Goal: Check status: Check status

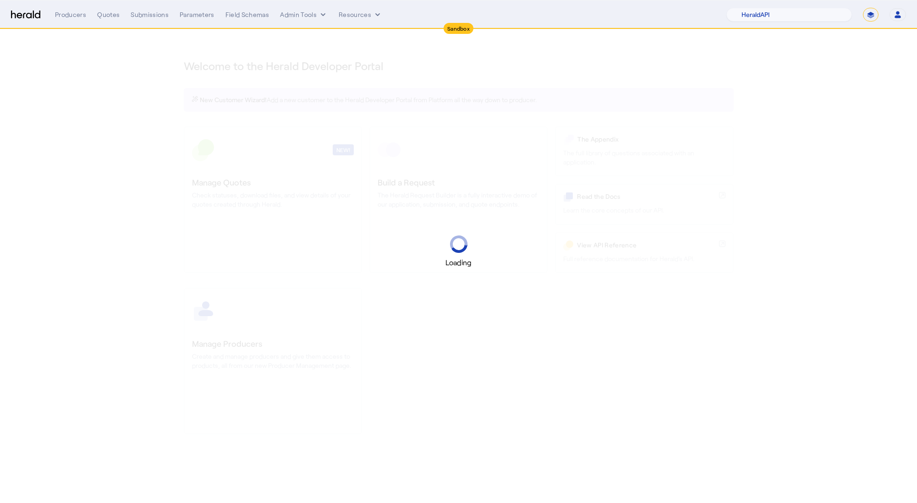
select select "pfm_2v8p_herald_api"
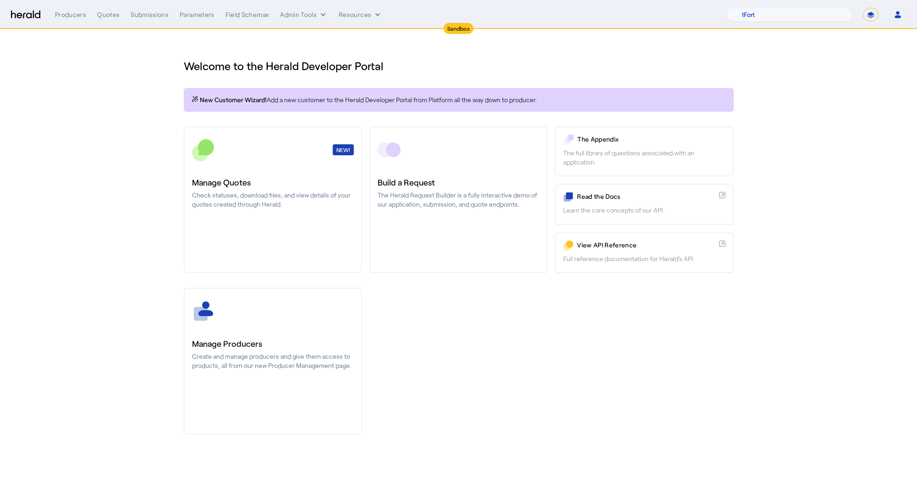
click at [869, 15] on select "**********" at bounding box center [871, 15] width 16 height 14
select select "**********"
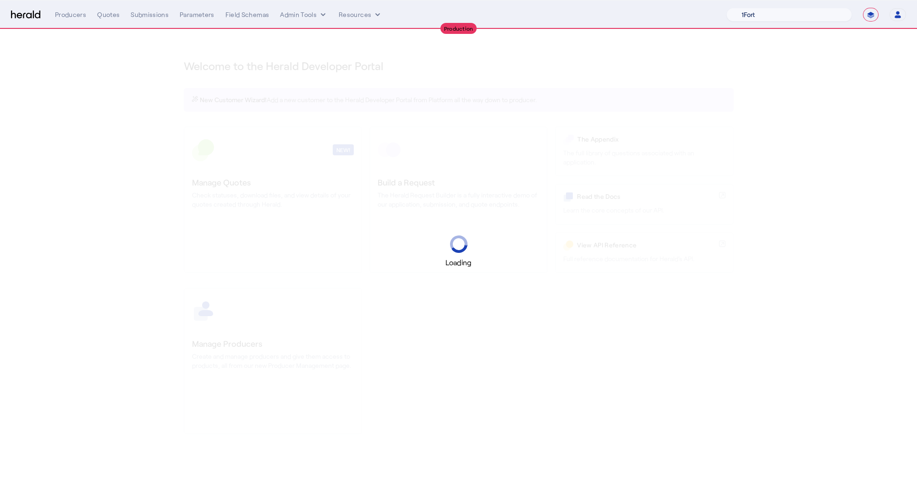
click at [813, 16] on select "1Fort Acrisure Acturis Affinity Advisors Affinity Risk Agentero AmWins Anzen Ao…" at bounding box center [790, 15] width 126 height 14
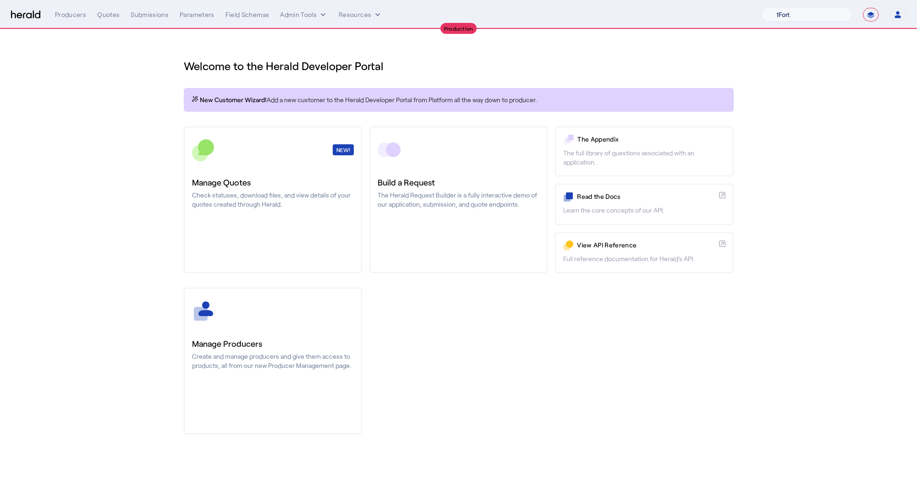
select select "pfm_h3db_crc"
click at [256, 190] on div "You are now impersonating the CRC platform." at bounding box center [458, 251] width 917 height 503
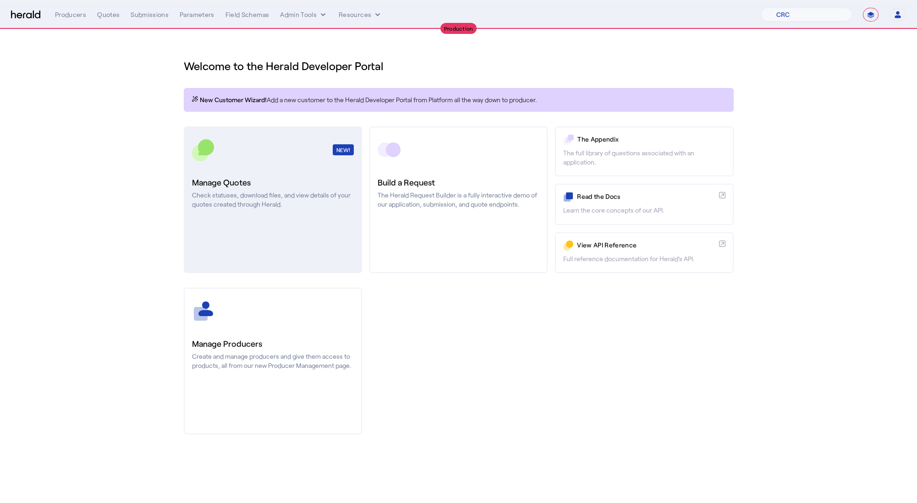
click at [318, 209] on p "Check statuses, download files, and view details of your quotes created through…" at bounding box center [273, 200] width 162 height 18
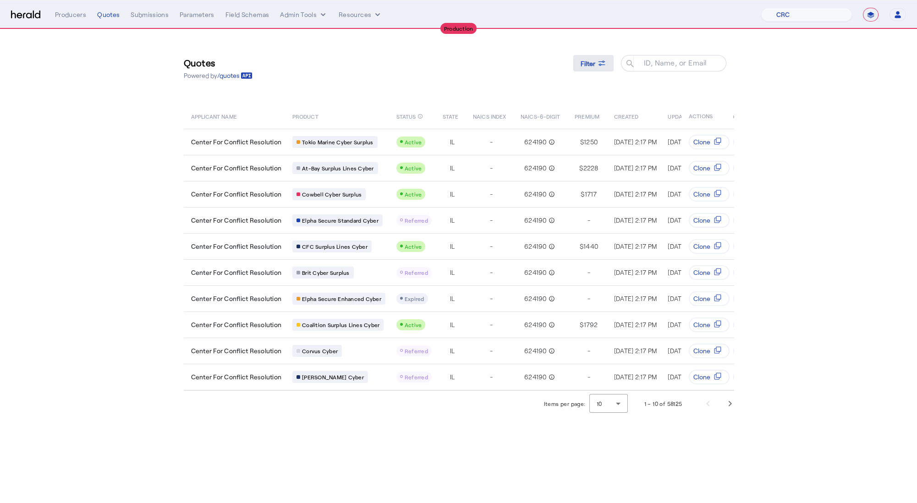
click at [604, 66] on icon at bounding box center [601, 63] width 9 height 9
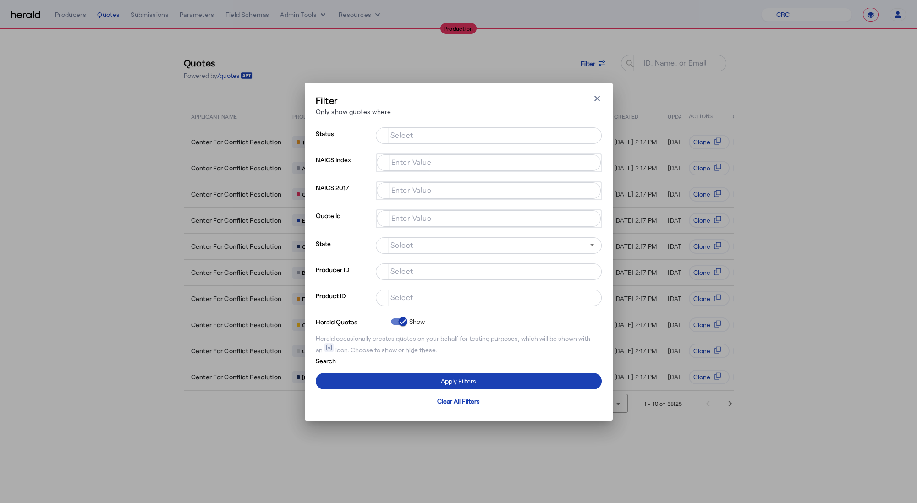
click at [469, 301] on input "Select" at bounding box center [487, 297] width 208 height 11
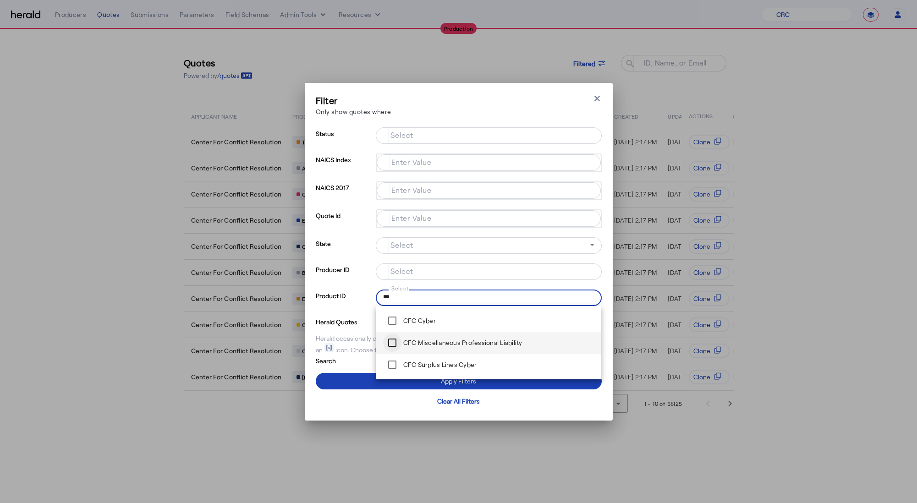
type input "***"
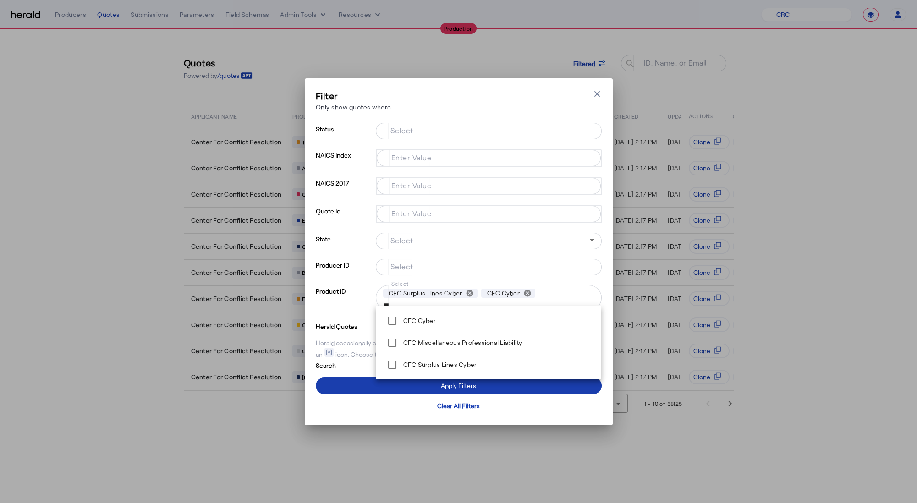
click at [354, 388] on span at bounding box center [459, 386] width 286 height 22
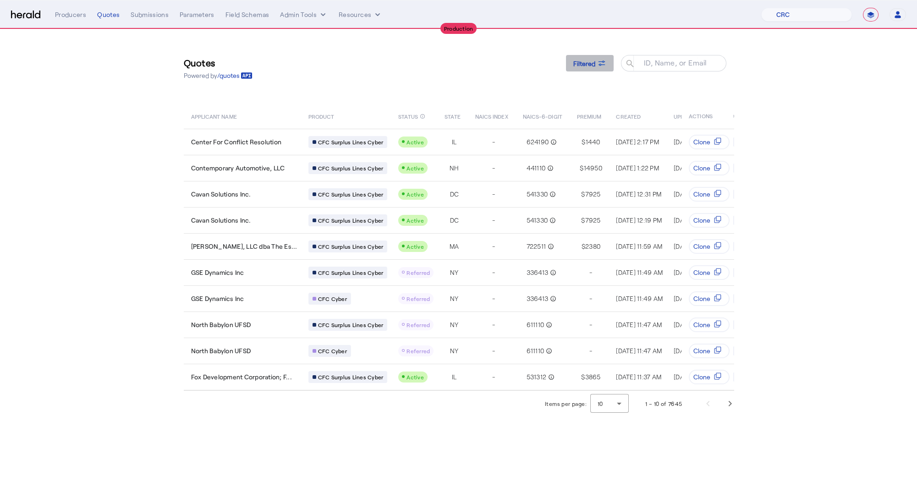
click at [580, 61] on span "Filtered" at bounding box center [585, 64] width 22 height 10
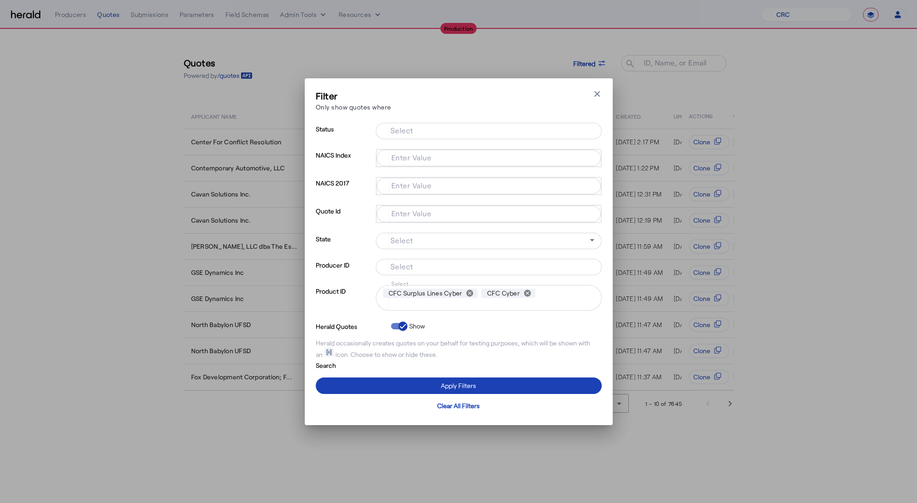
click at [416, 127] on input "Select" at bounding box center [487, 130] width 208 height 11
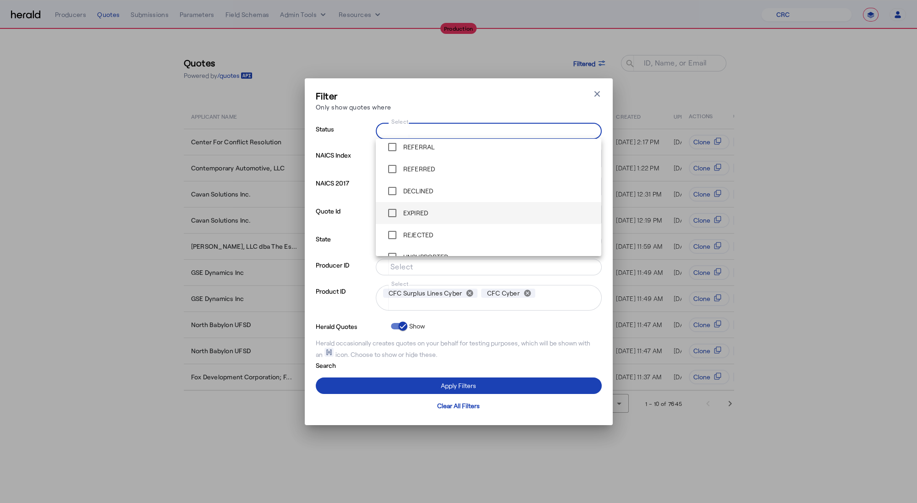
scroll to position [65, 0]
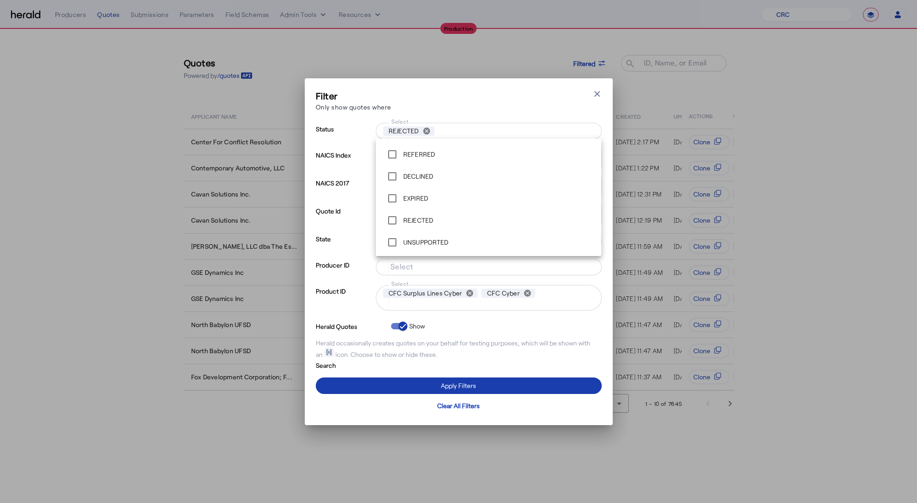
click at [410, 393] on span at bounding box center [459, 386] width 286 height 22
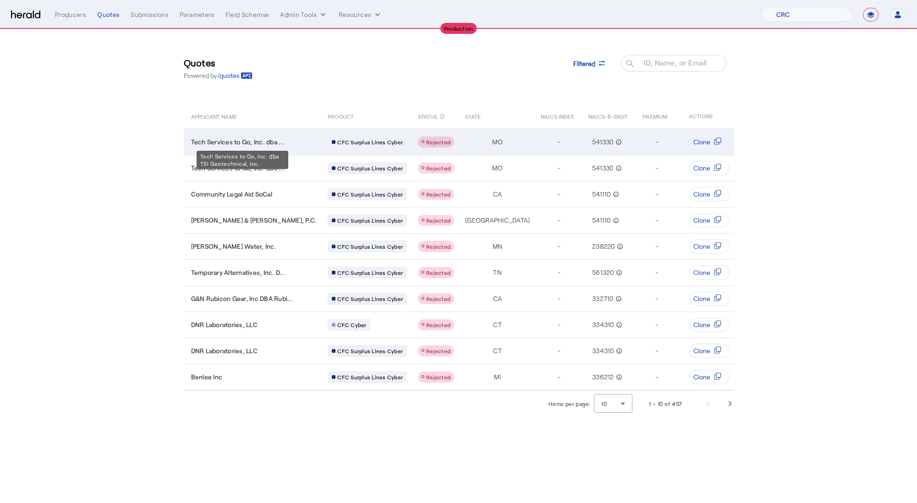
click at [291, 138] on div "Tech Services to Go, Inc. dba ..." at bounding box center [254, 142] width 126 height 9
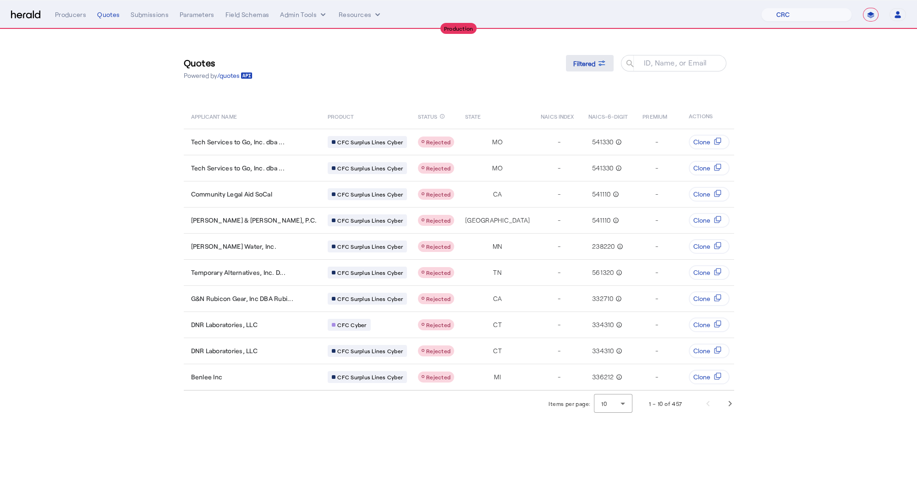
click at [599, 66] on icon at bounding box center [601, 63] width 9 height 9
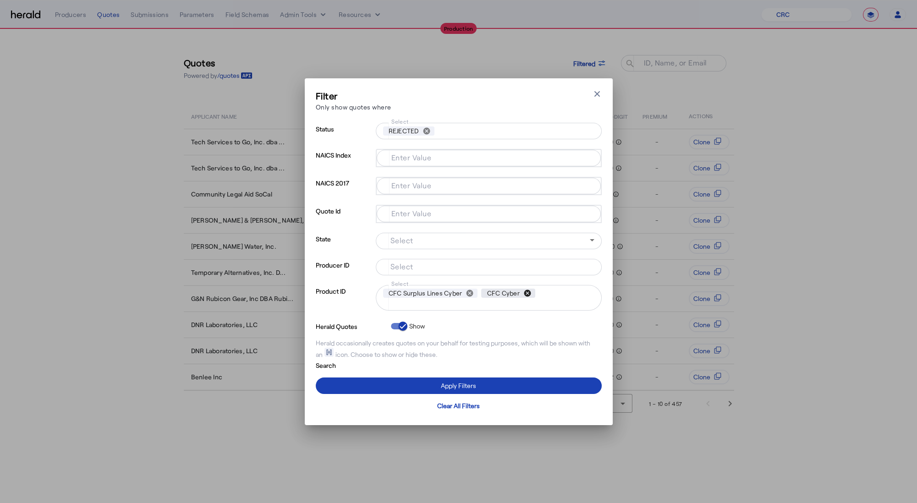
click at [528, 294] on button "cancel" at bounding box center [528, 293] width 16 height 8
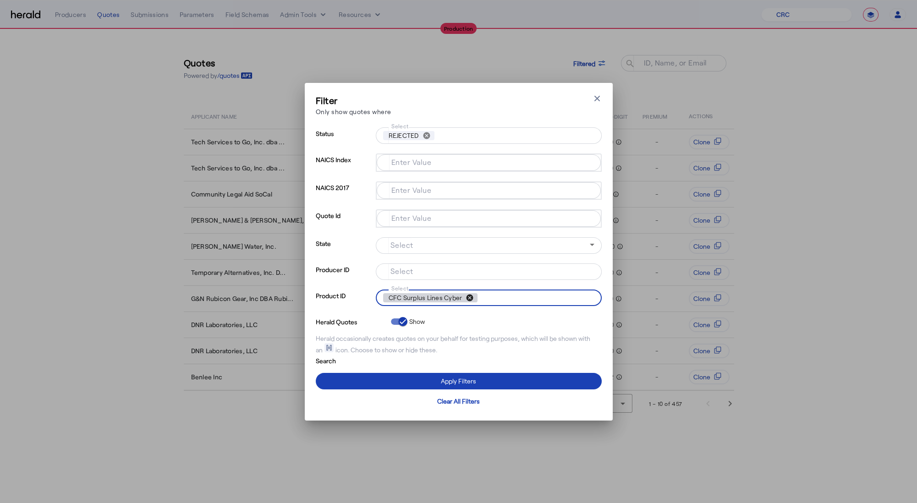
click at [472, 298] on button "cancel" at bounding box center [470, 298] width 16 height 8
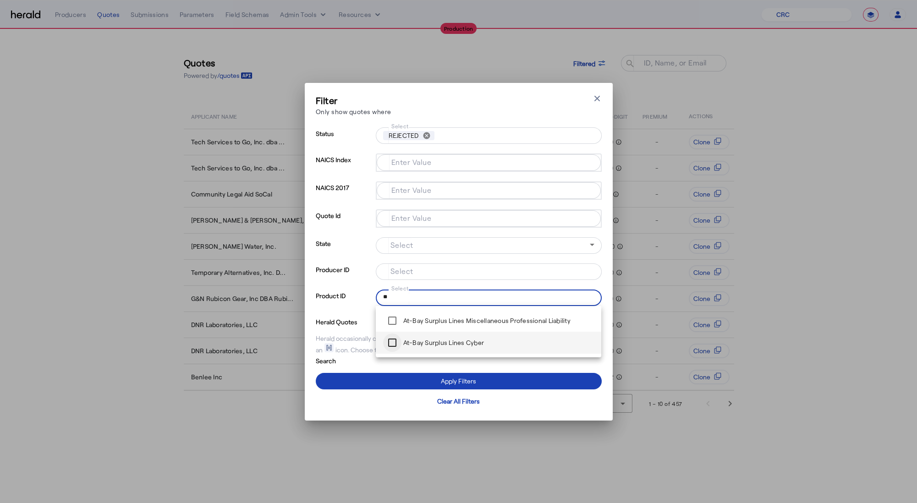
type input "**"
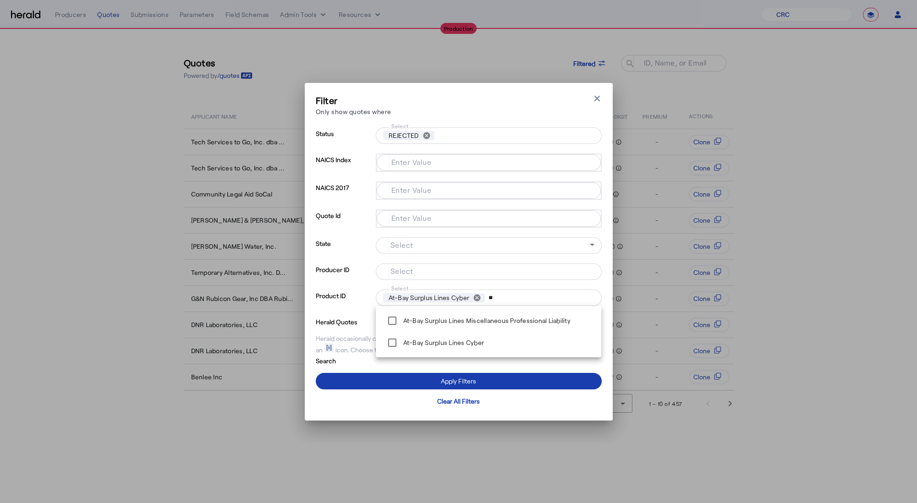
click at [389, 382] on span at bounding box center [459, 381] width 286 height 22
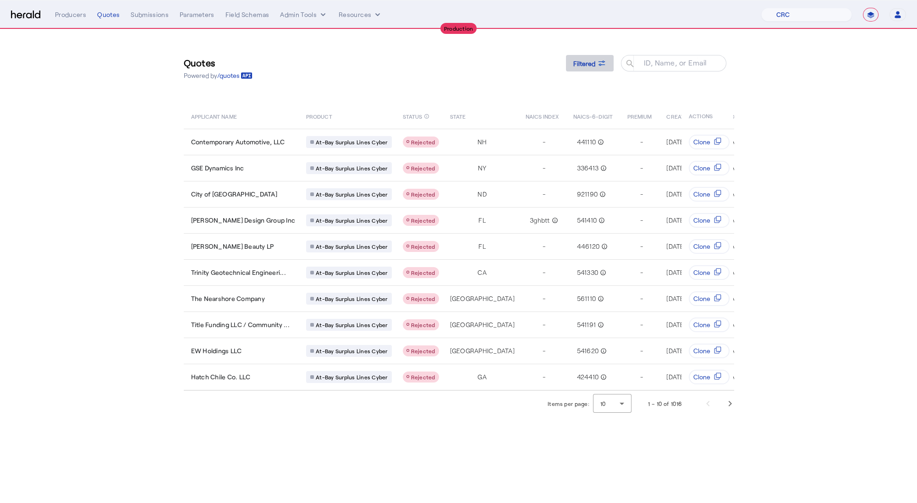
click at [600, 54] on span at bounding box center [590, 63] width 48 height 22
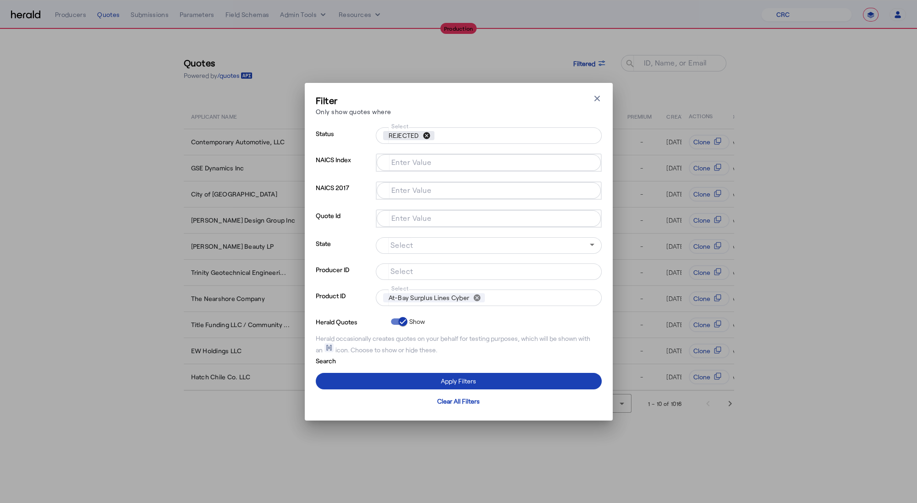
click at [425, 133] on button "cancel" at bounding box center [427, 136] width 16 height 8
click at [410, 384] on span at bounding box center [459, 381] width 286 height 22
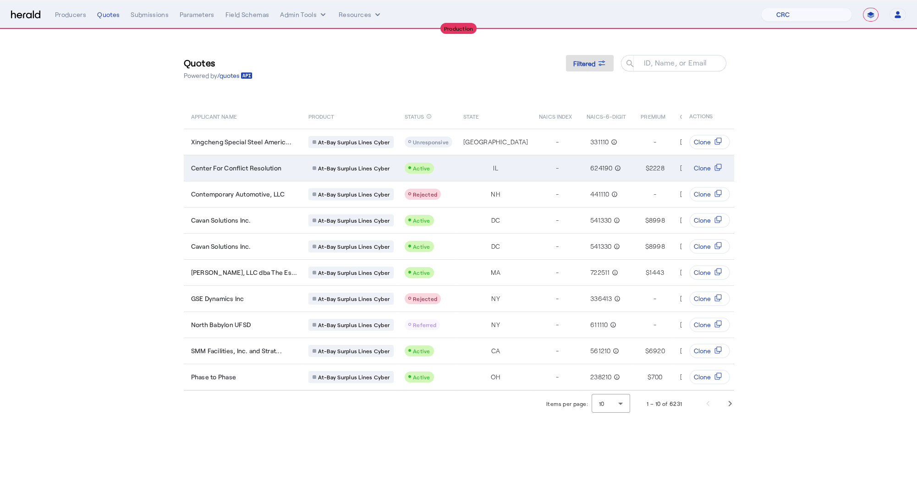
click at [284, 174] on td "Center For Conflict Resolution" at bounding box center [242, 168] width 117 height 26
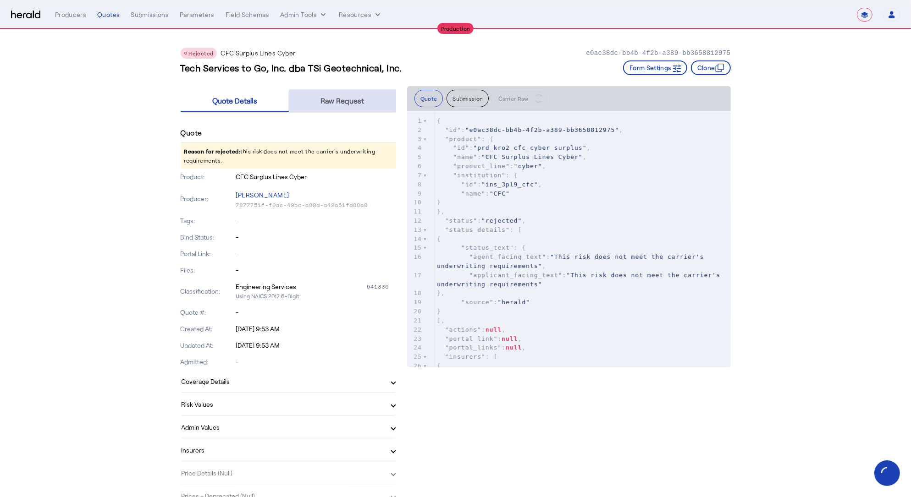
click at [363, 105] on span "Raw Request" at bounding box center [343, 101] width 44 height 22
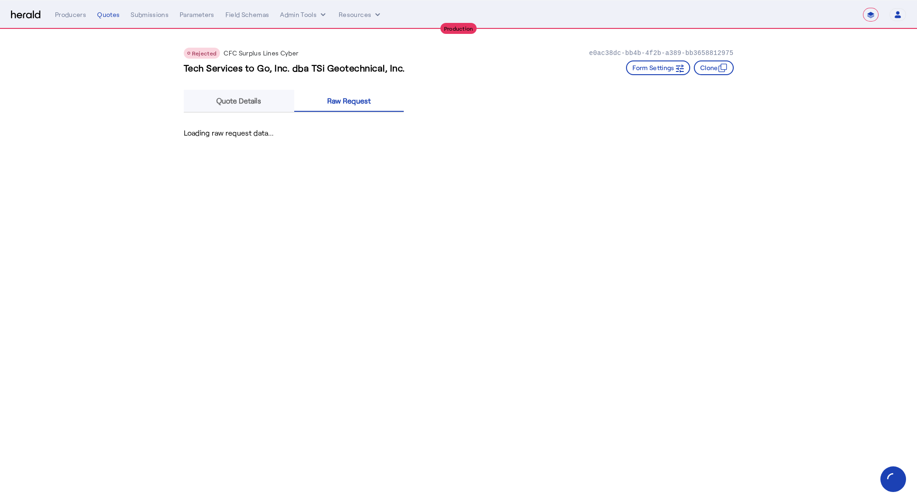
click at [253, 103] on span "Quote Details" at bounding box center [238, 100] width 45 height 7
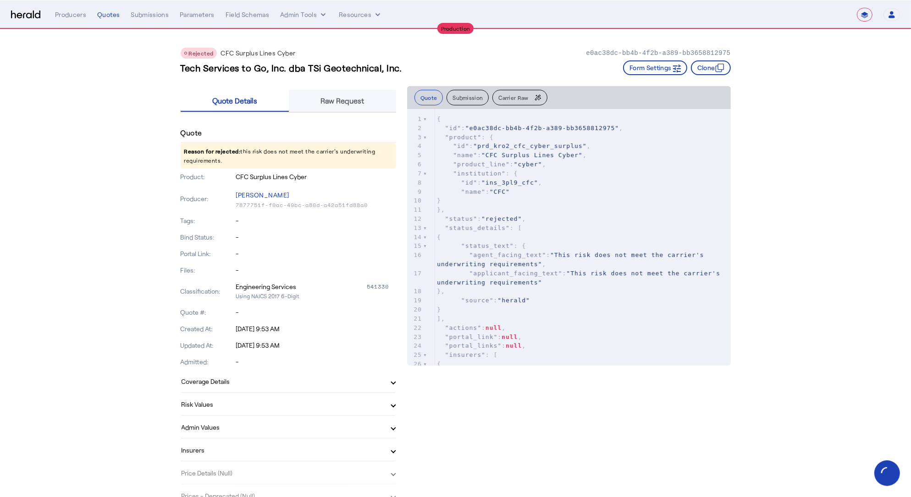
click at [364, 102] on span "Raw Request" at bounding box center [343, 100] width 44 height 7
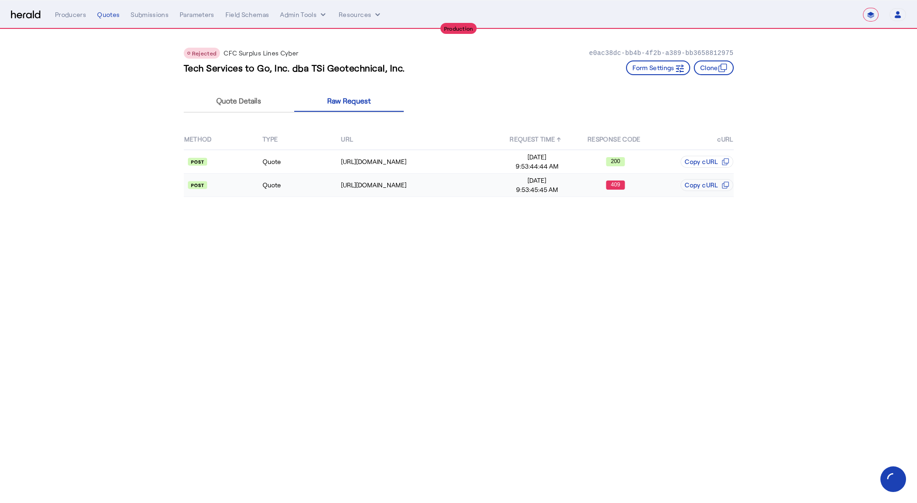
click at [328, 177] on td "Quote" at bounding box center [301, 185] width 78 height 23
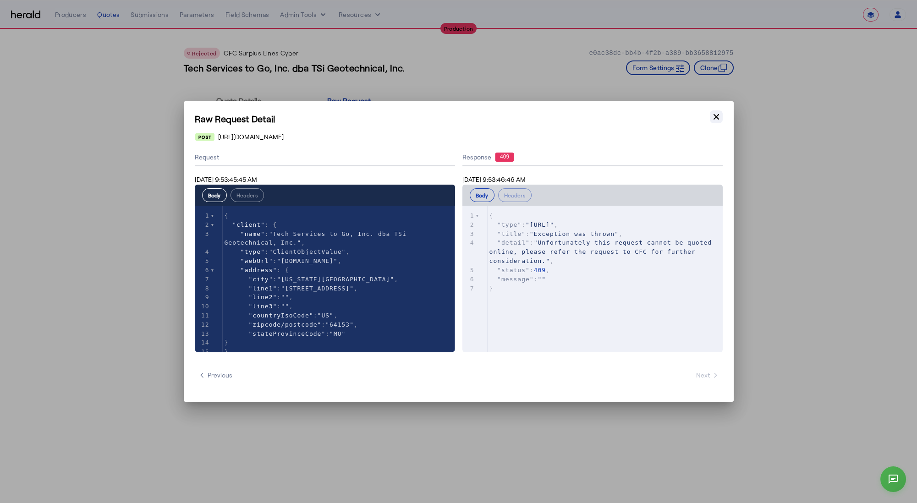
click at [721, 118] on button "Close modal" at bounding box center [716, 116] width 13 height 13
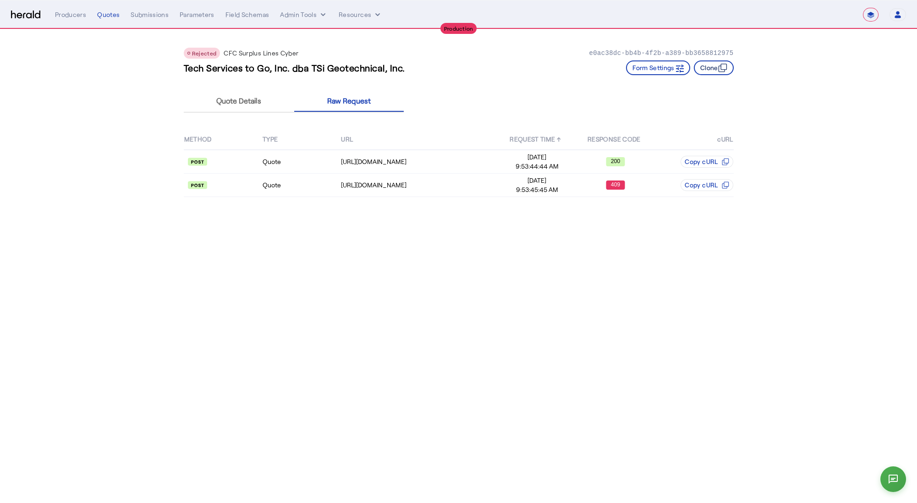
click at [717, 66] on button "Clone" at bounding box center [714, 68] width 40 height 15
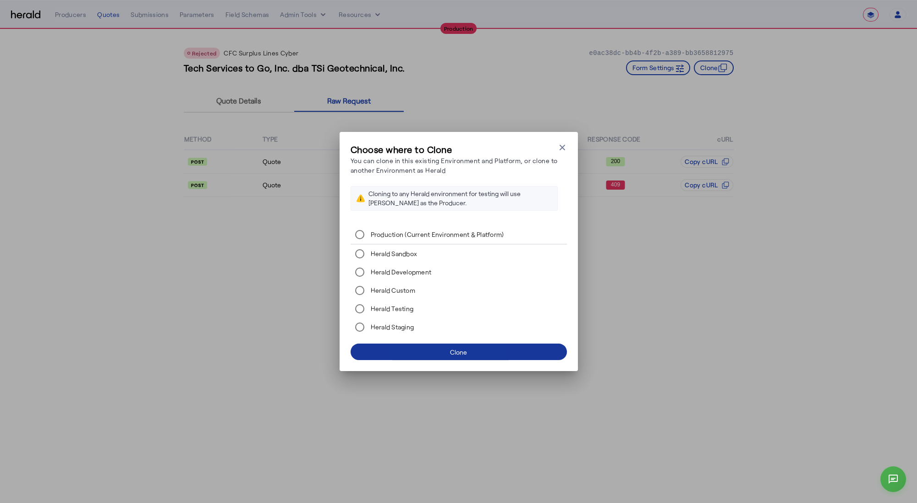
click at [421, 351] on span at bounding box center [459, 352] width 216 height 22
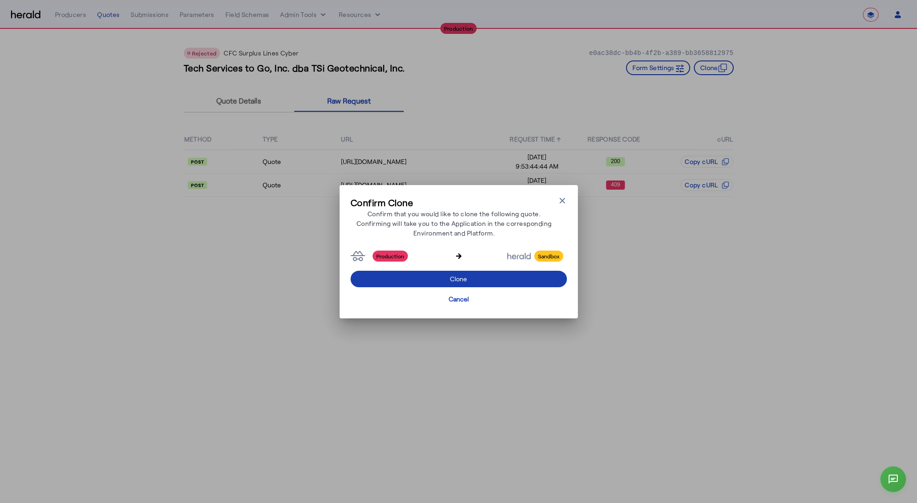
click at [430, 278] on span at bounding box center [459, 279] width 216 height 22
select select "*******"
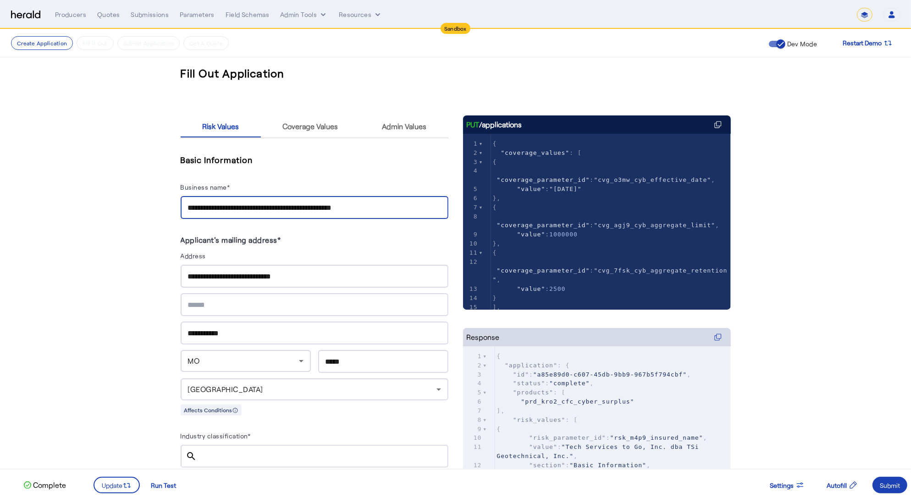
click at [381, 207] on input "**********" at bounding box center [314, 208] width 253 height 11
type input "**********"
click at [127, 480] on svg-icon at bounding box center [126, 485] width 9 height 10
click at [886, 485] on div "Submit" at bounding box center [890, 486] width 20 height 10
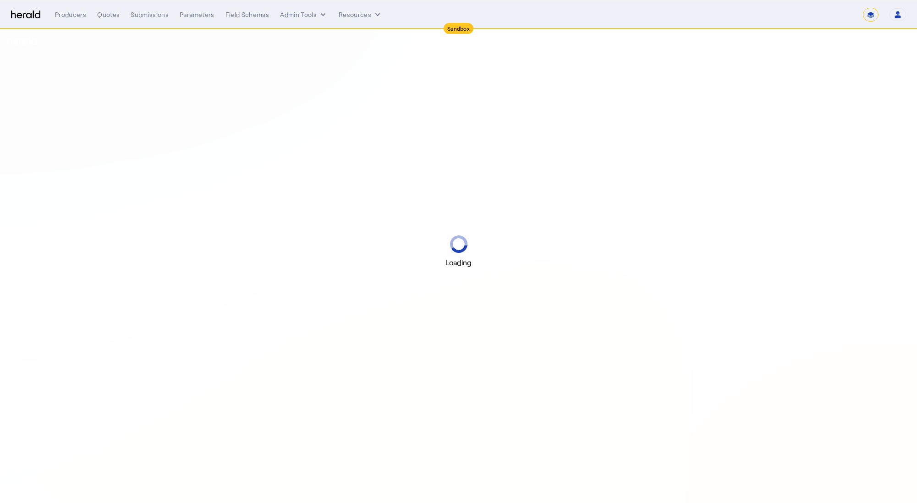
select select "*******"
select select "pfm_2v8p_herald_api"
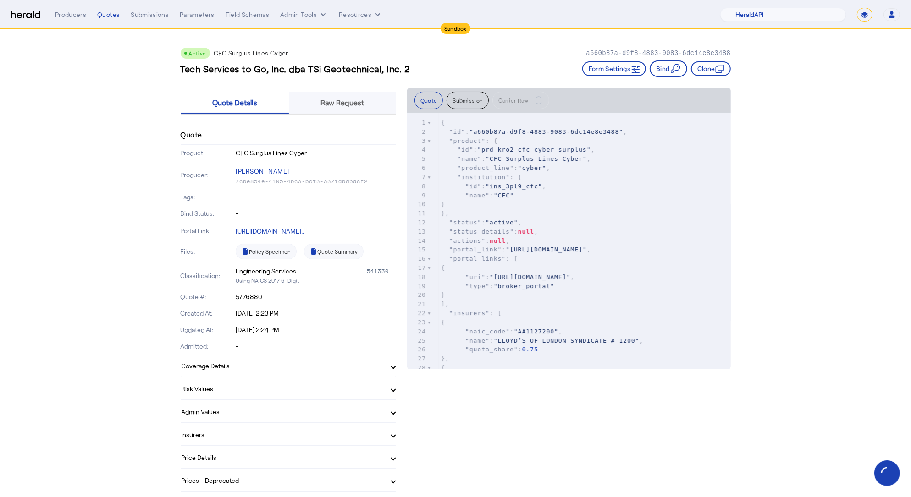
click at [347, 105] on span "Raw Request" at bounding box center [343, 102] width 44 height 7
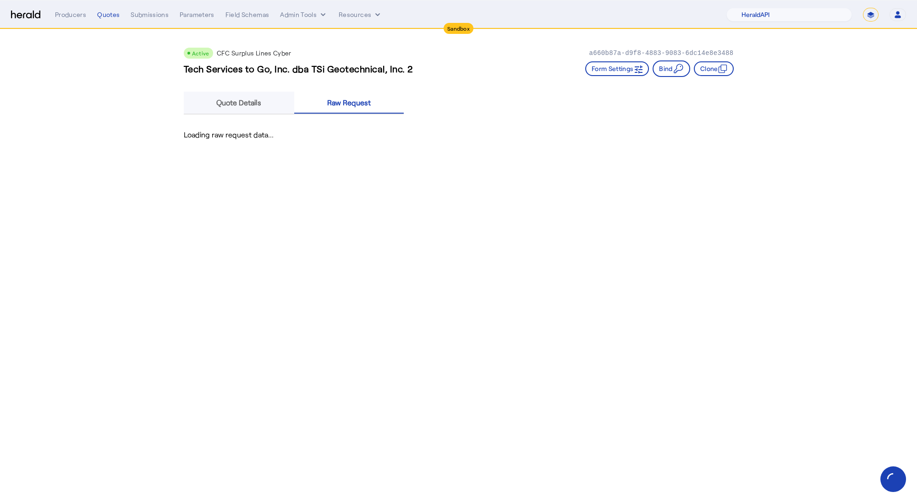
click at [261, 95] on span "Quote Details" at bounding box center [238, 103] width 45 height 22
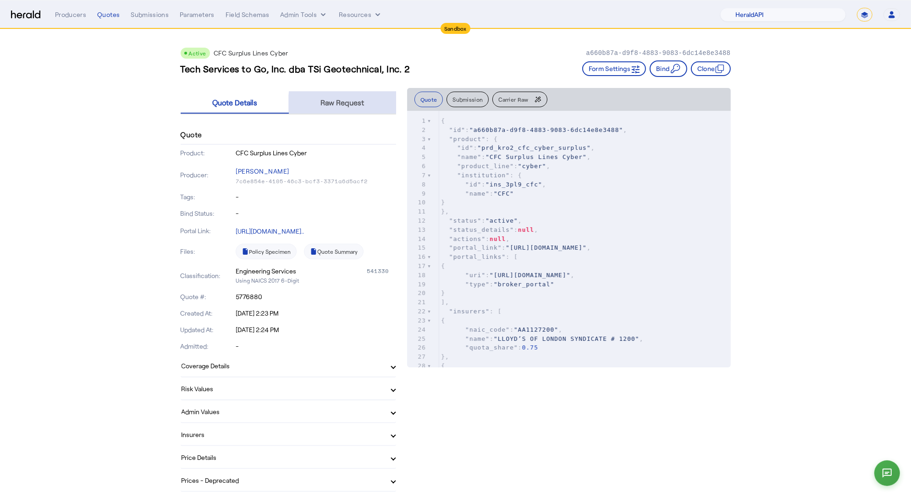
click at [389, 105] on div "Raw Request" at bounding box center [342, 103] width 107 height 22
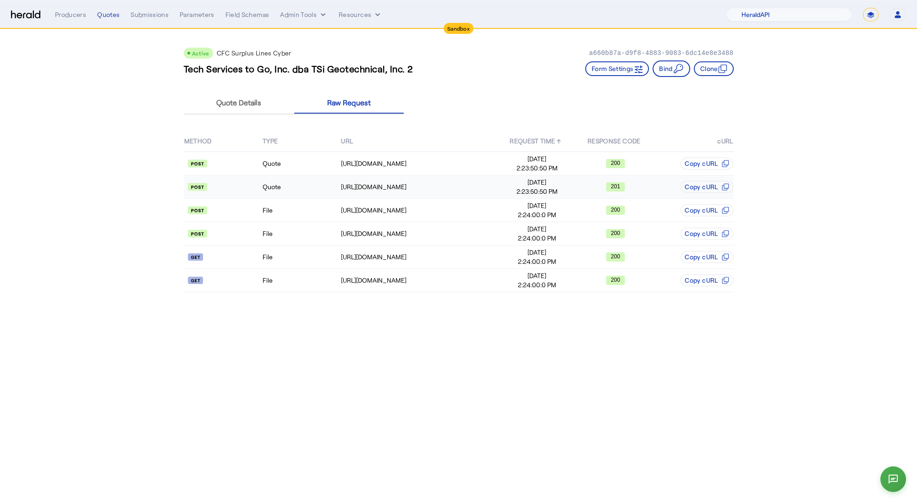
click at [280, 188] on td "Quote" at bounding box center [301, 187] width 78 height 23
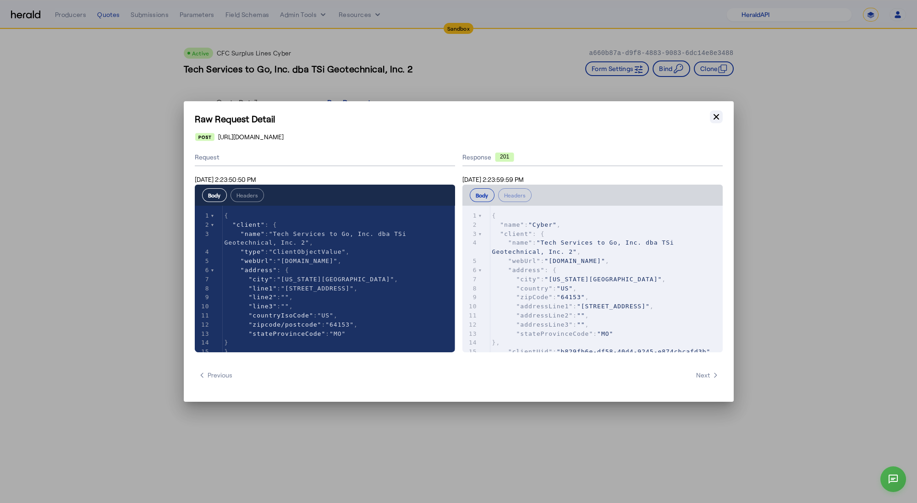
click at [718, 120] on icon "button" at bounding box center [716, 116] width 9 height 9
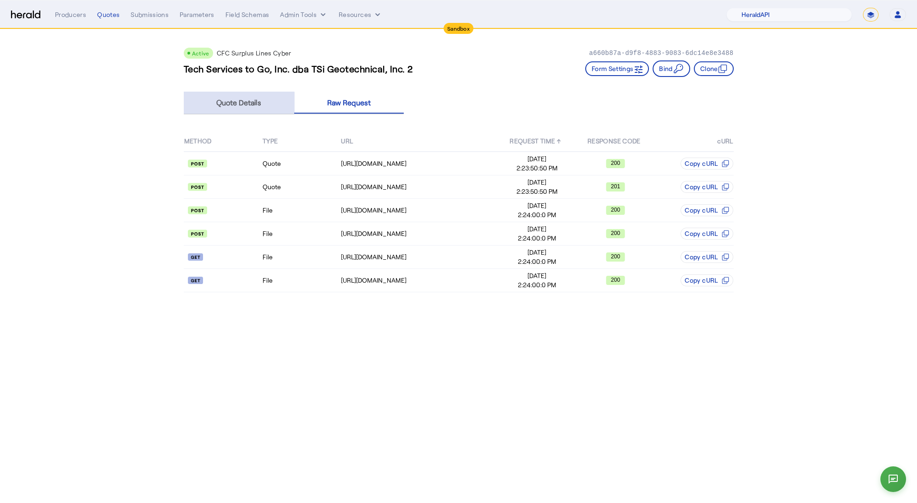
click at [239, 111] on span "Quote Details" at bounding box center [238, 103] width 45 height 22
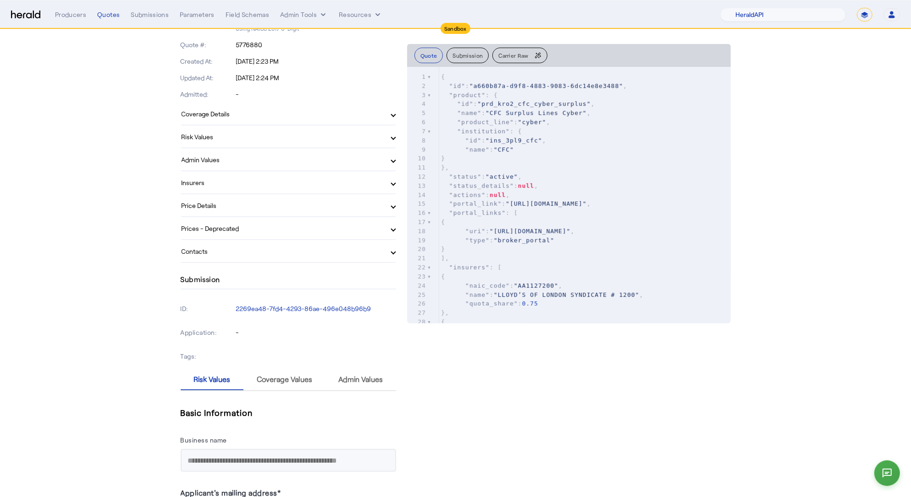
scroll to position [254, 0]
click at [263, 138] on mat-panel-title "Risk Values" at bounding box center [283, 135] width 203 height 10
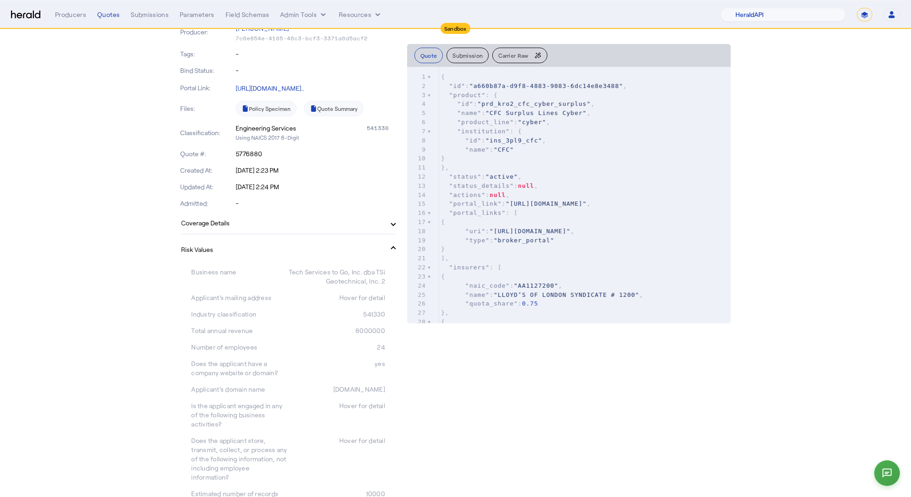
scroll to position [0, 0]
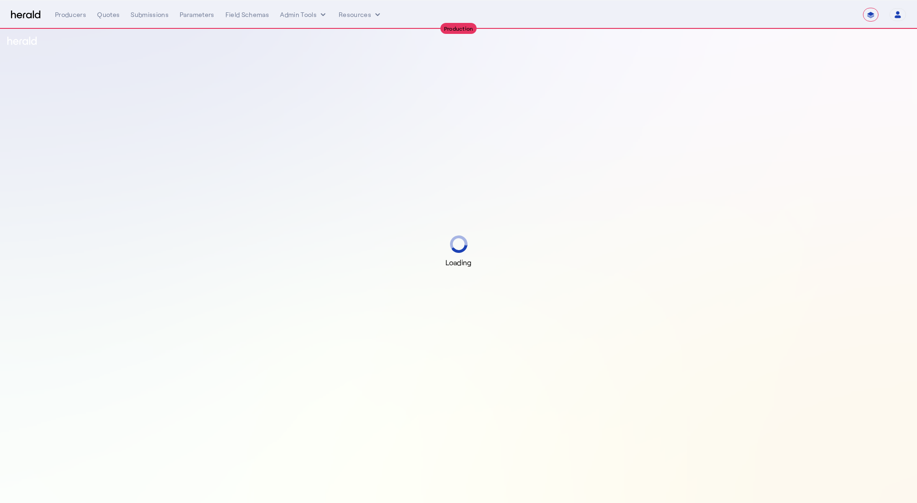
select select "**********"
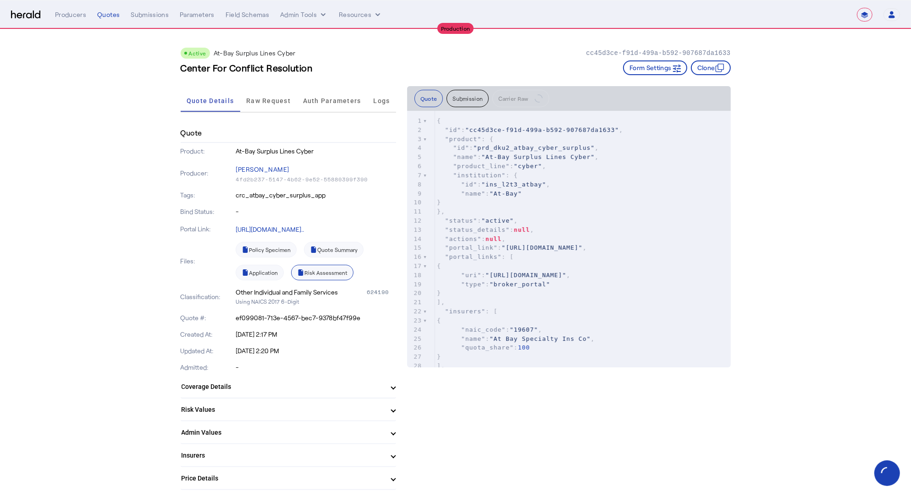
click at [332, 273] on link "Risk Assessment" at bounding box center [322, 273] width 62 height 16
click at [329, 108] on span "Auth Parameters" at bounding box center [332, 101] width 58 height 22
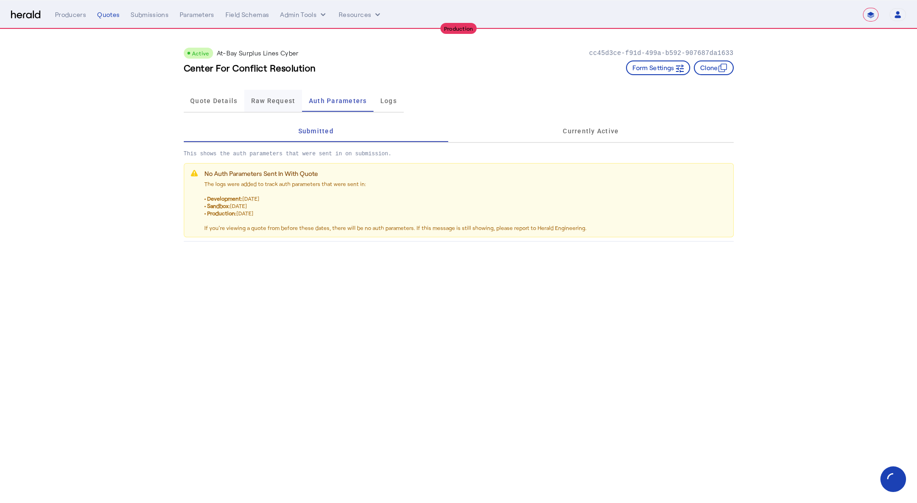
click at [269, 108] on span "Raw Request" at bounding box center [273, 101] width 44 height 22
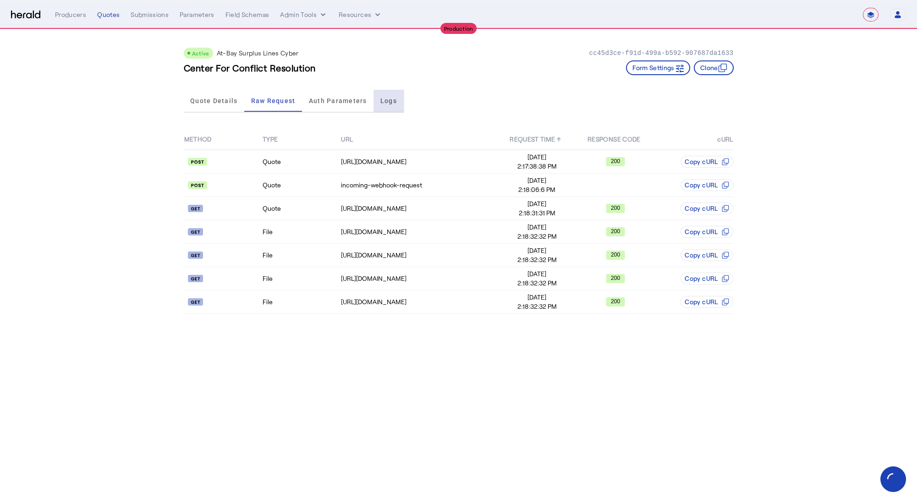
click at [391, 98] on span "Logs" at bounding box center [389, 101] width 17 height 6
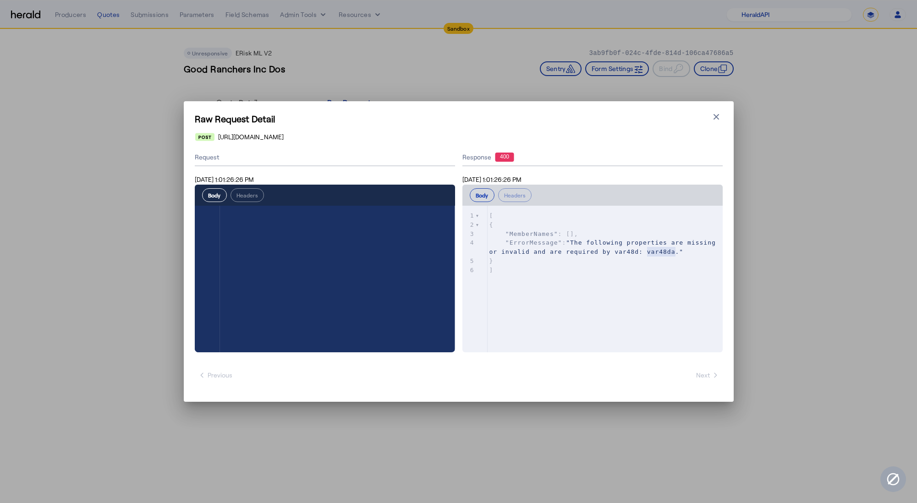
select select "pfm_2v8p_herald_api"
select select "*******"
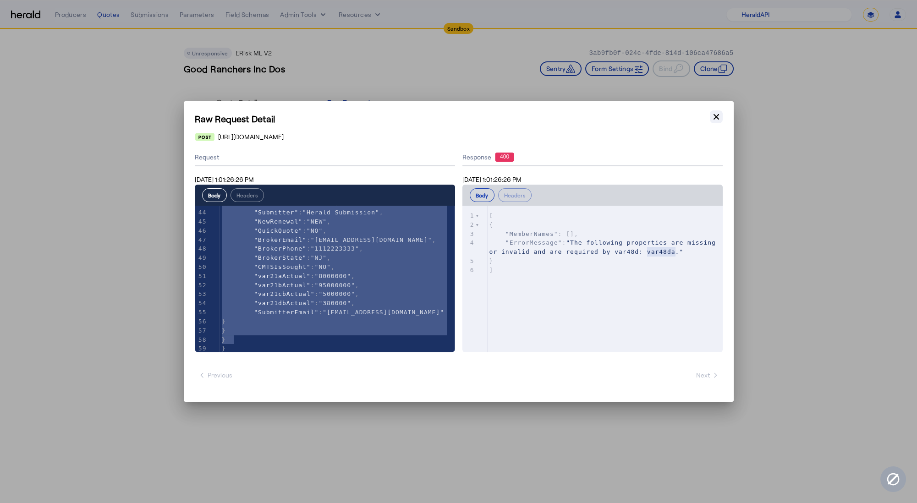
click at [719, 114] on icon "button" at bounding box center [717, 117] width 6 height 6
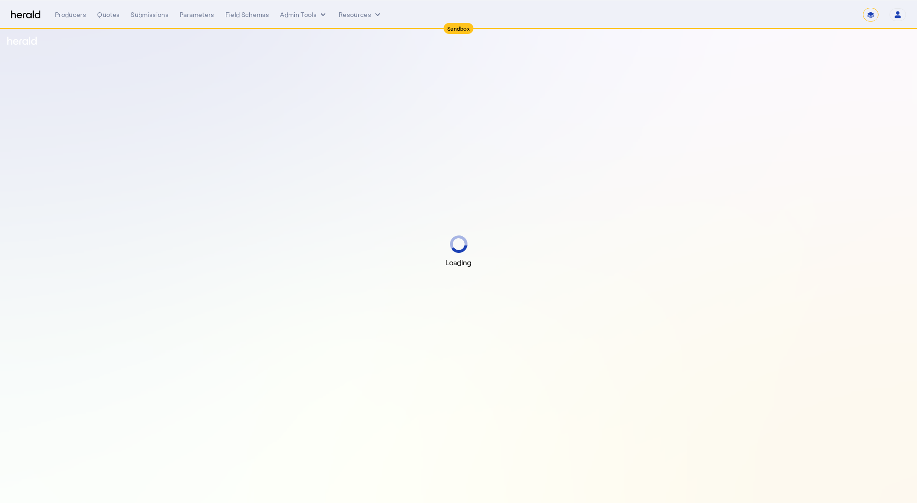
select select "*******"
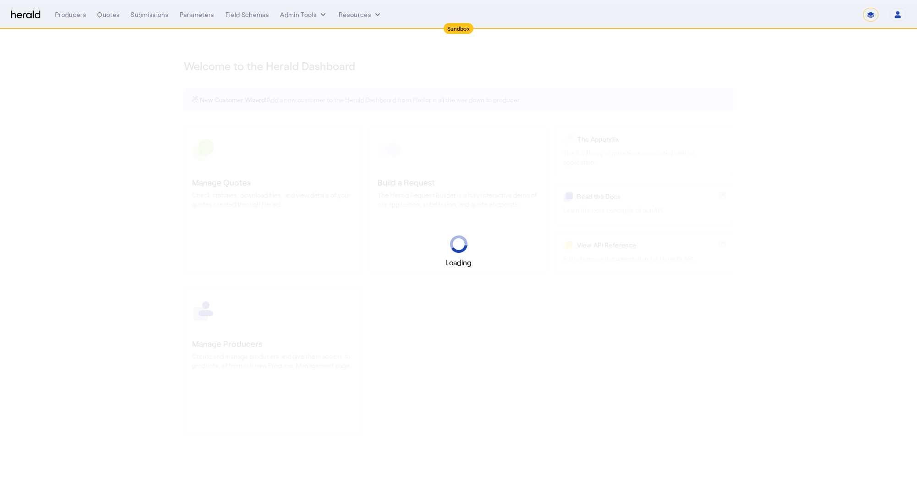
select select "*******"
select select "pfm_2v8p_herald_api"
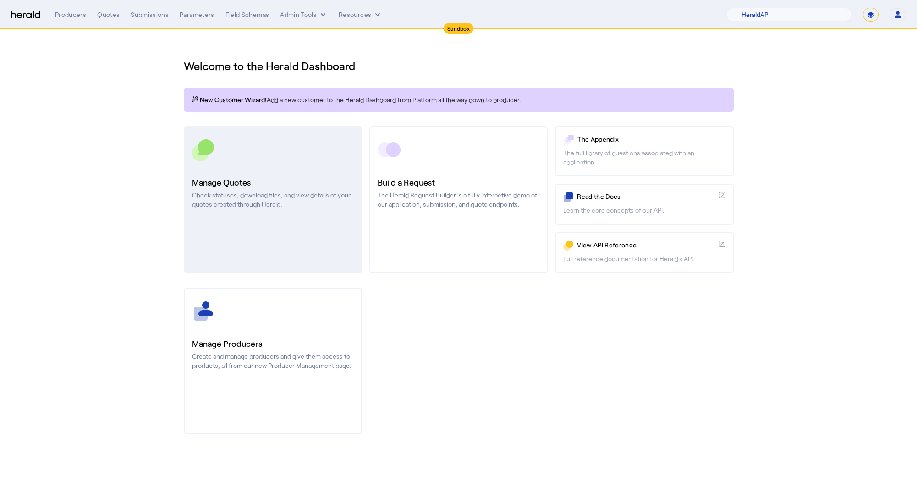
click at [260, 213] on link "Manage Quotes Check statuses, download files, and view details of your quotes c…" at bounding box center [273, 200] width 178 height 147
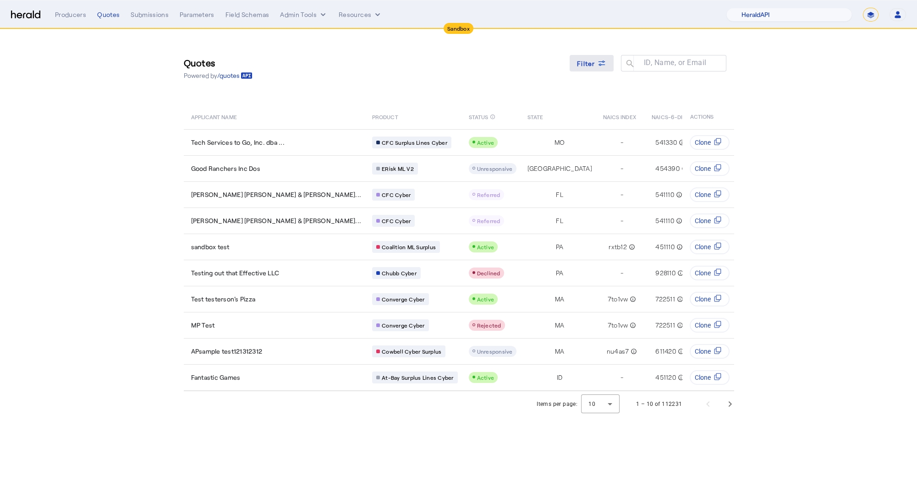
click at [584, 65] on span "Filter" at bounding box center [586, 64] width 18 height 10
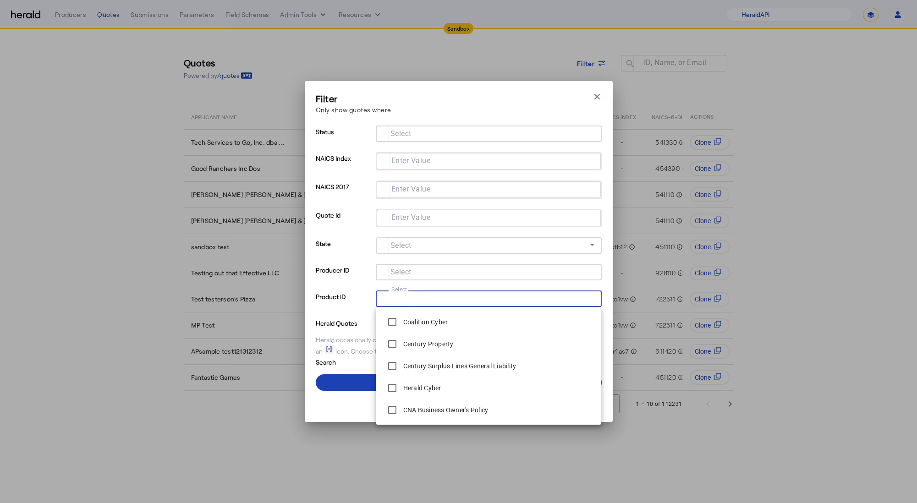
click at [450, 299] on input "Select" at bounding box center [487, 298] width 208 height 11
type input "**"
click at [354, 384] on span at bounding box center [459, 383] width 286 height 22
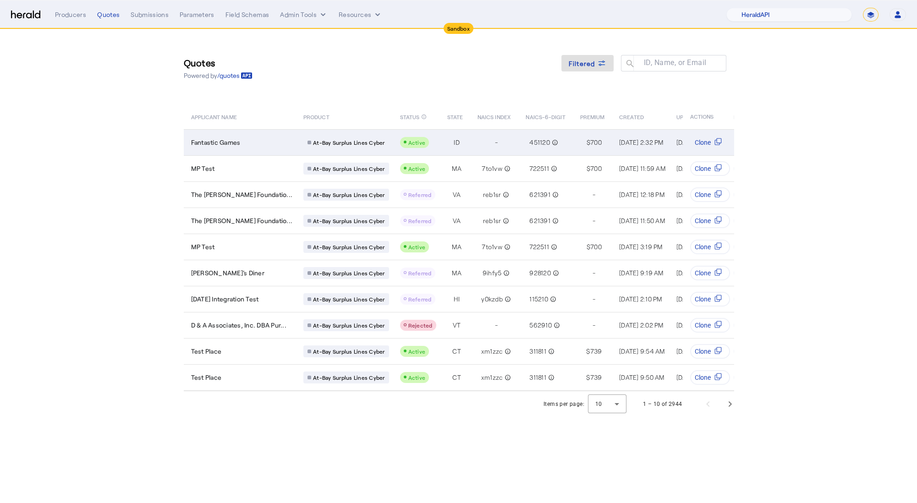
click at [255, 144] on div "Fantastic Games" at bounding box center [242, 142] width 102 height 9
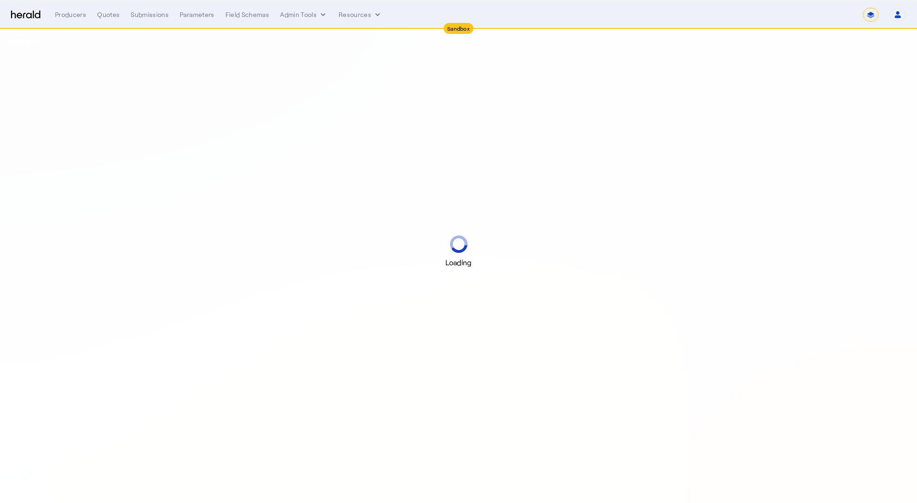
select select "*******"
select select "pfm_2v8p_herald_api"
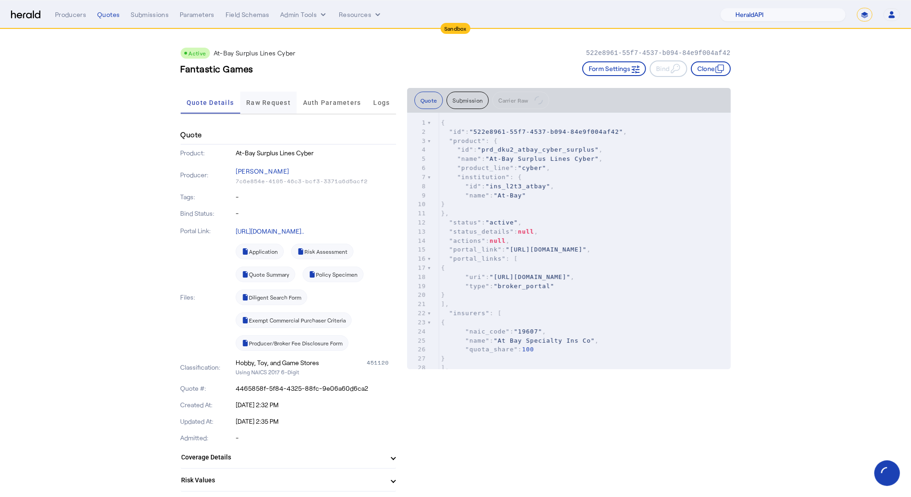
click at [268, 103] on span "Raw Request" at bounding box center [268, 102] width 44 height 6
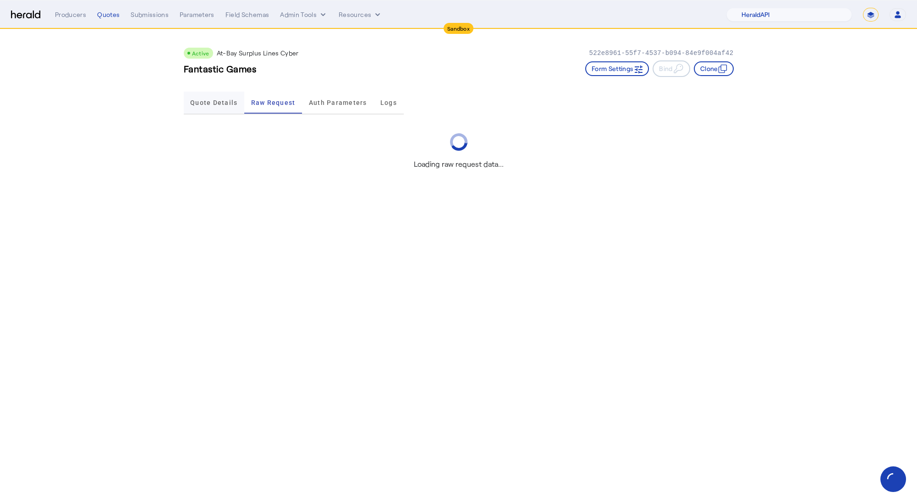
click at [194, 107] on span "Quote Details" at bounding box center [213, 103] width 47 height 22
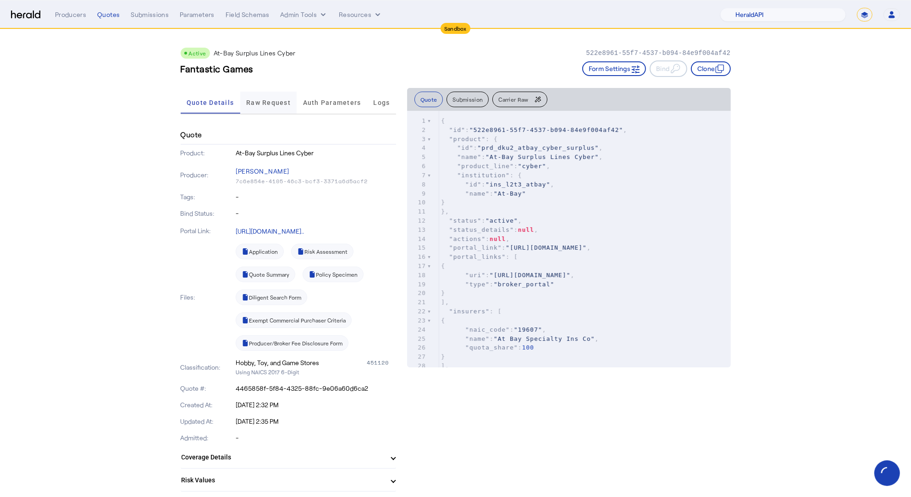
click at [269, 95] on span "Raw Request" at bounding box center [268, 103] width 44 height 22
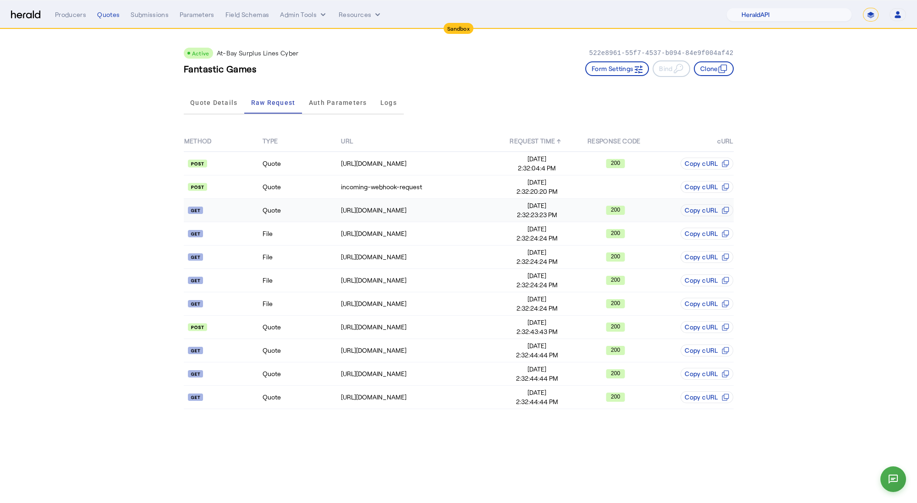
click at [307, 208] on td "Quote" at bounding box center [301, 210] width 78 height 23
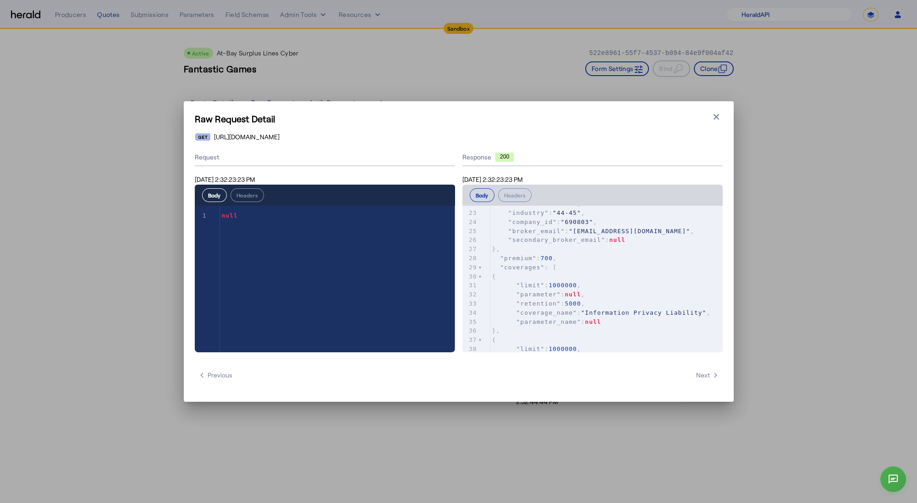
scroll to position [280, 0]
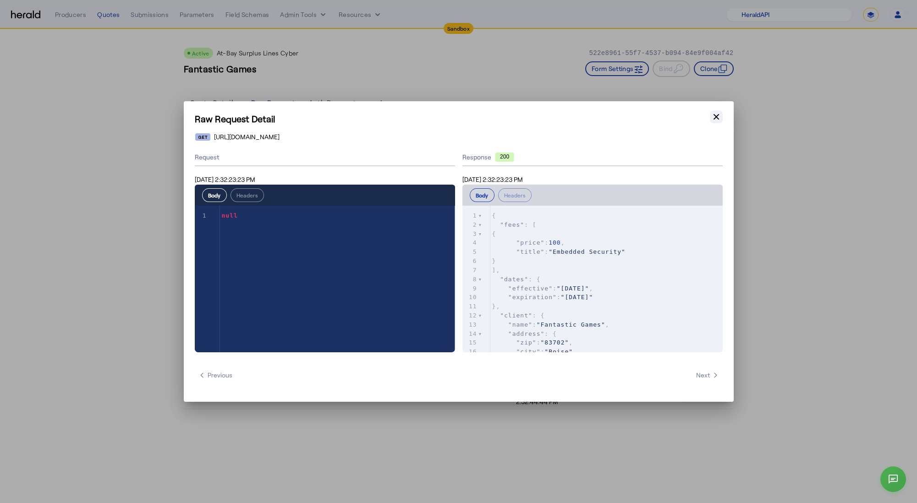
click at [711, 121] on button "Close modal" at bounding box center [716, 116] width 13 height 13
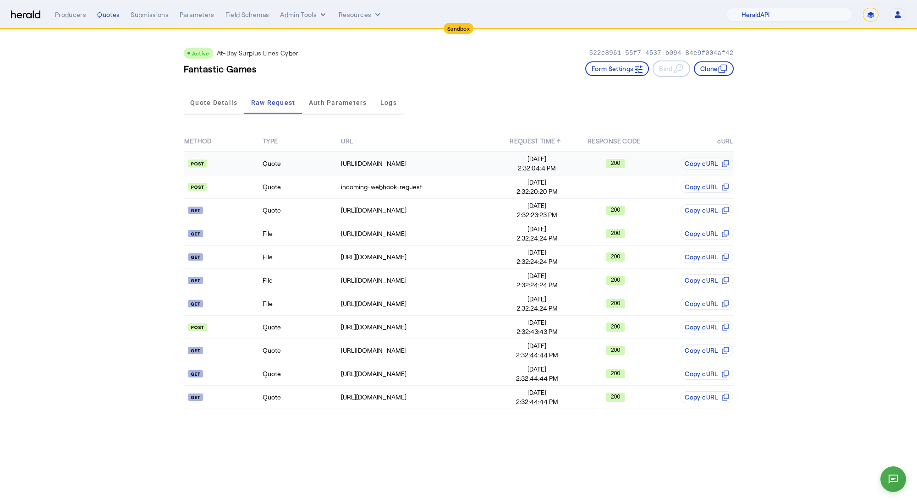
click at [298, 156] on td "Quote" at bounding box center [301, 164] width 78 height 24
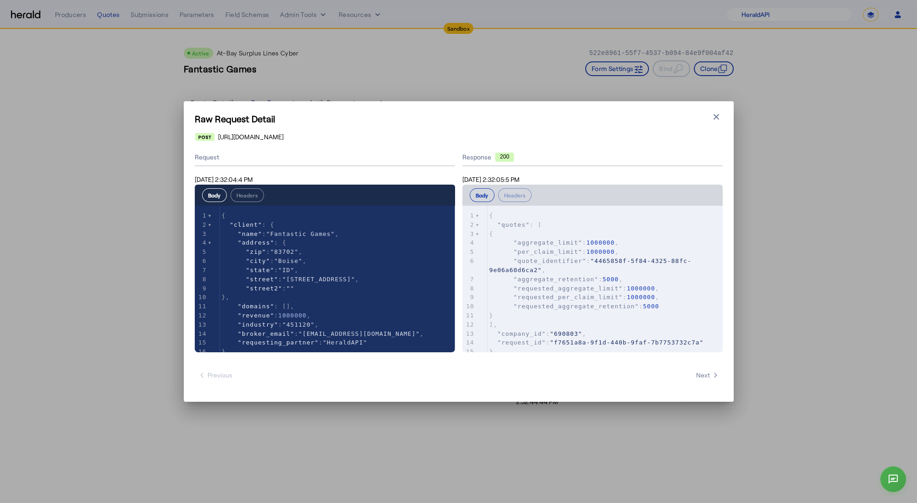
type textarea "**********"
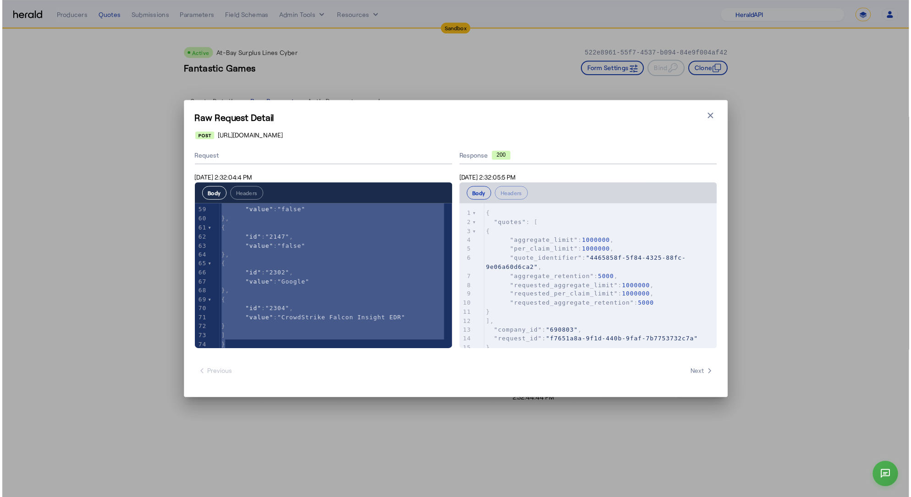
scroll to position [535, 0]
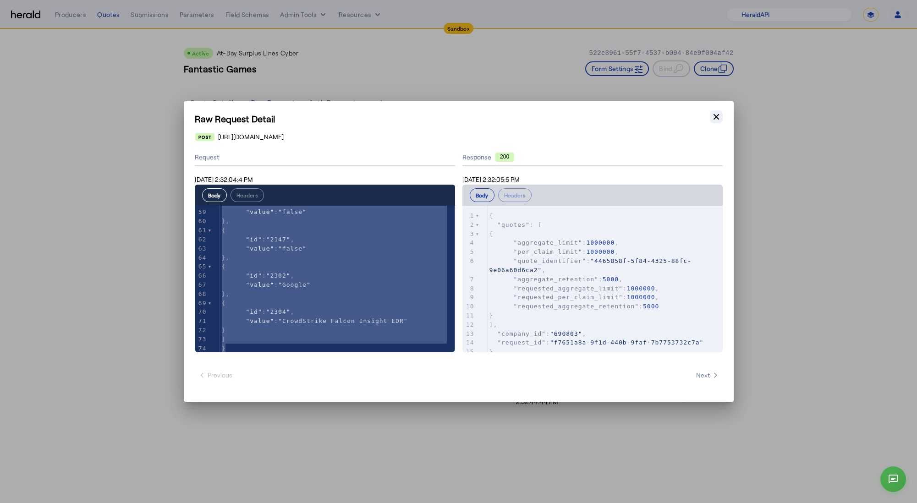
click at [716, 121] on icon "button" at bounding box center [716, 116] width 9 height 9
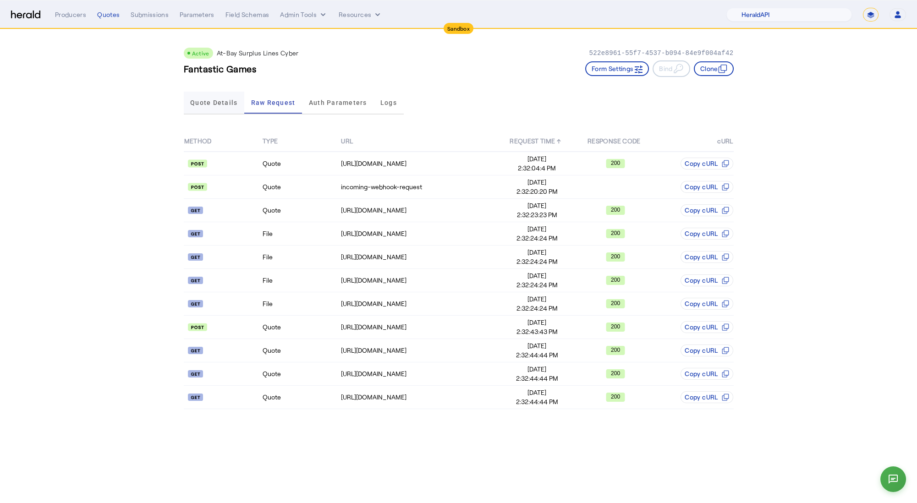
click at [203, 102] on span "Quote Details" at bounding box center [213, 102] width 47 height 6
